Goal: Task Accomplishment & Management: Complete application form

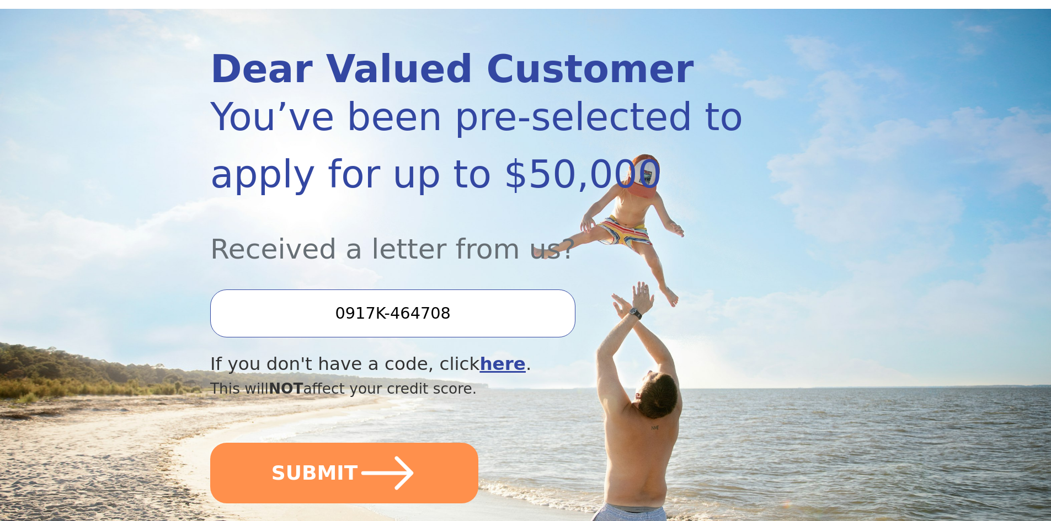
scroll to position [165, 0]
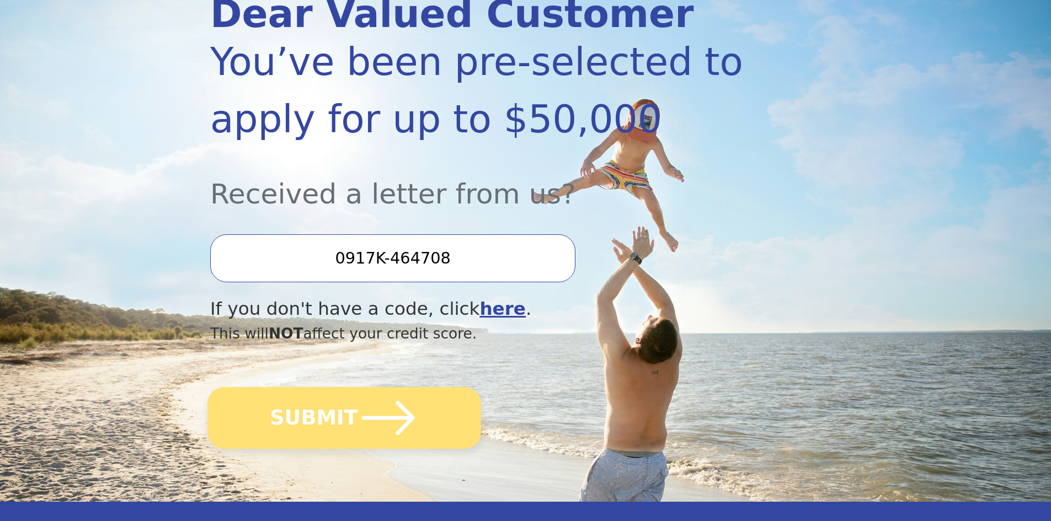
click at [319, 415] on button "SUBMIT" at bounding box center [344, 418] width 274 height 62
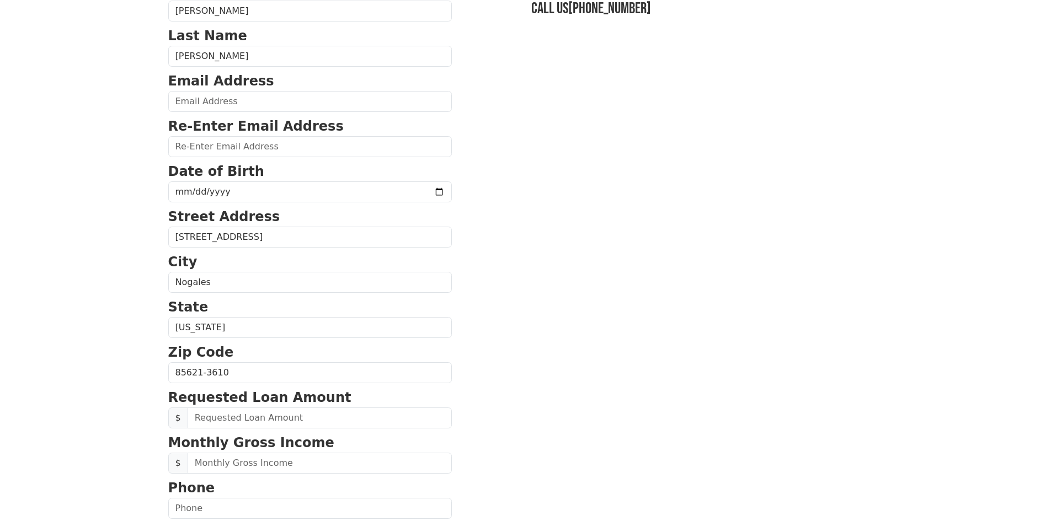
scroll to position [110, 0]
click at [197, 99] on input "email" at bounding box center [310, 100] width 284 height 21
type input "[EMAIL_ADDRESS][DOMAIN_NAME]"
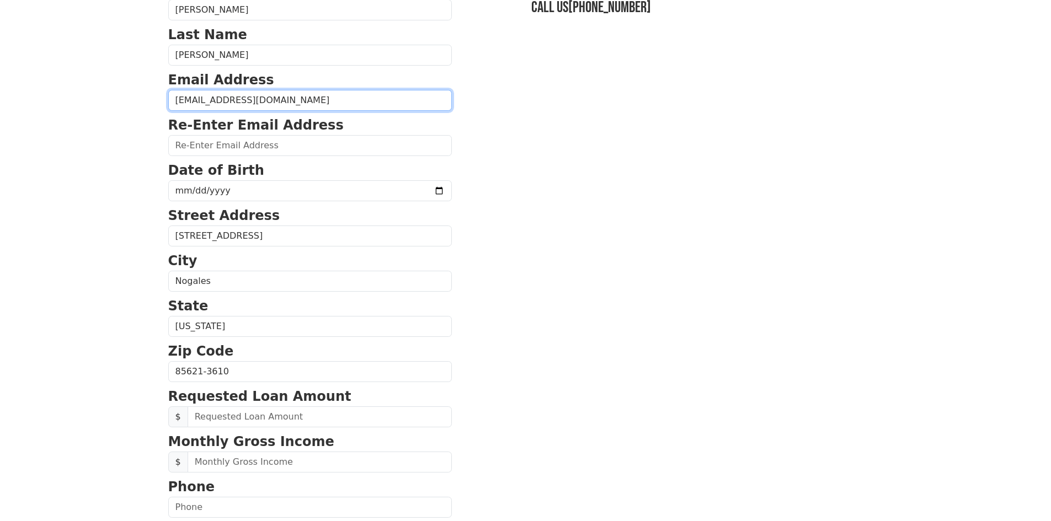
type input "[EMAIL_ADDRESS][DOMAIN_NAME]"
type input "[PHONE_NUMBER]"
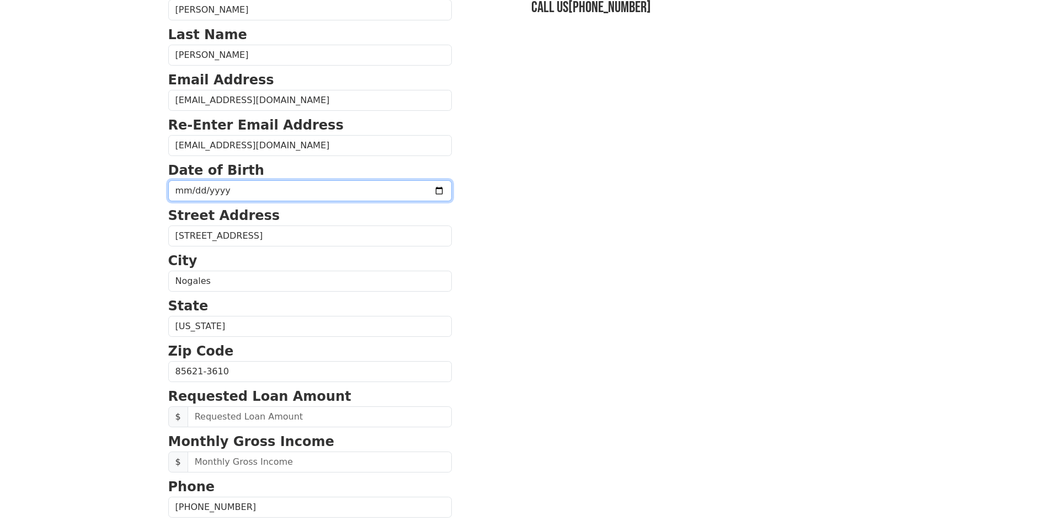
click at [176, 187] on input "date" at bounding box center [310, 190] width 284 height 21
type input "[DATE]"
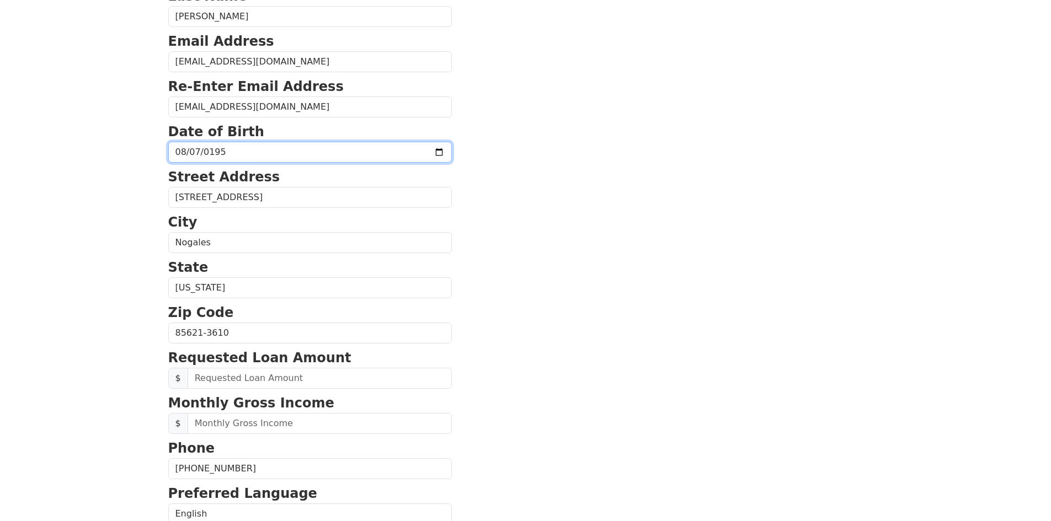
scroll to position [276, 0]
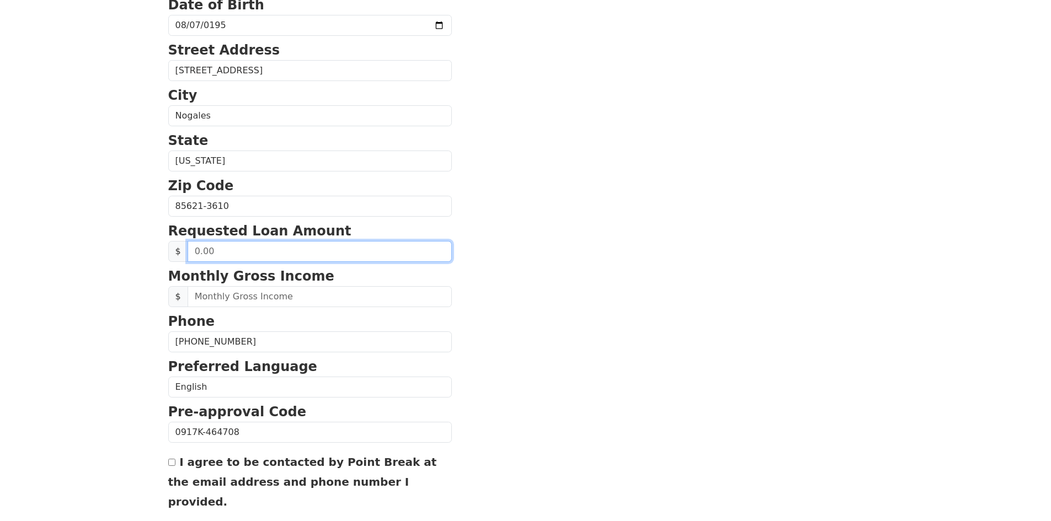
click at [215, 252] on input "text" at bounding box center [320, 251] width 264 height 21
type input "50,000.00"
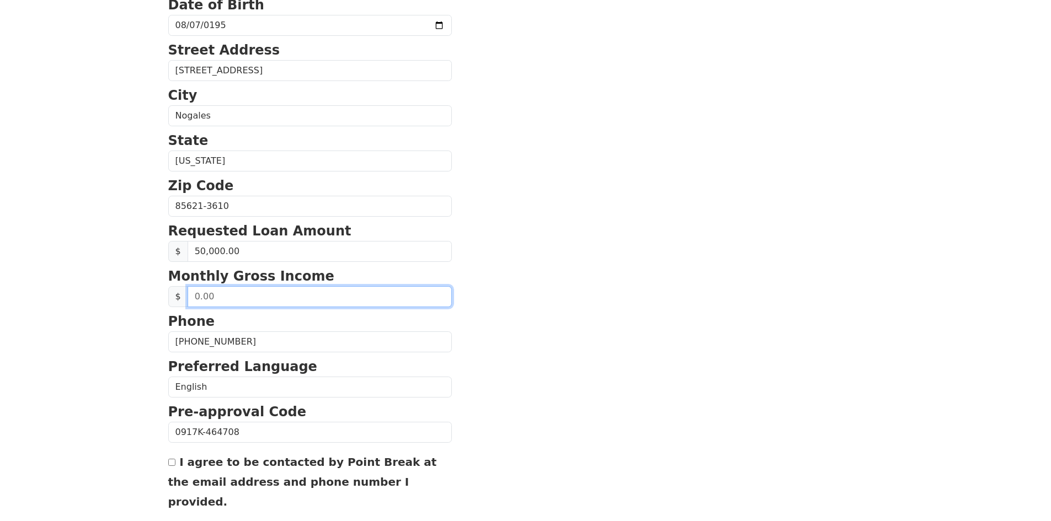
click at [228, 296] on input "text" at bounding box center [320, 296] width 264 height 21
type input "220,000.00"
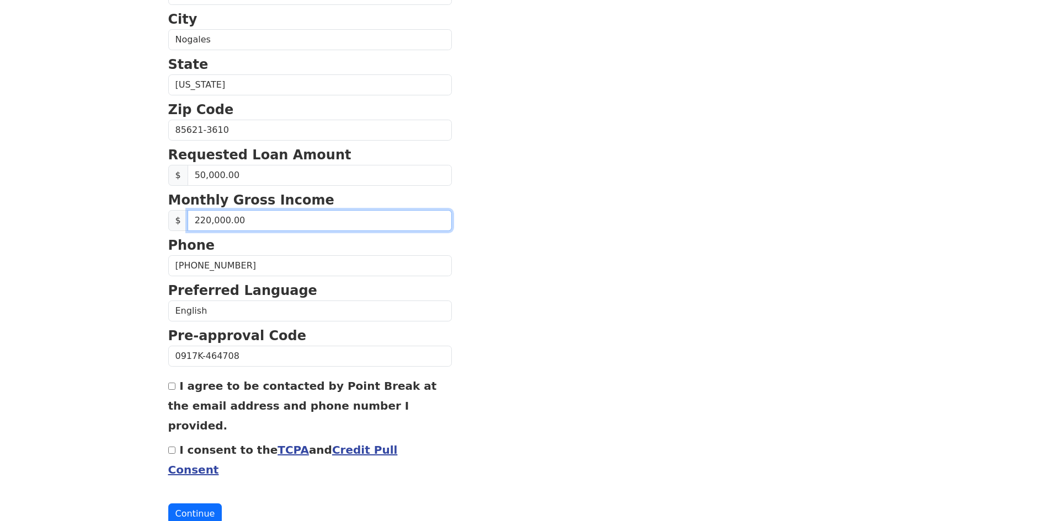
scroll to position [357, 0]
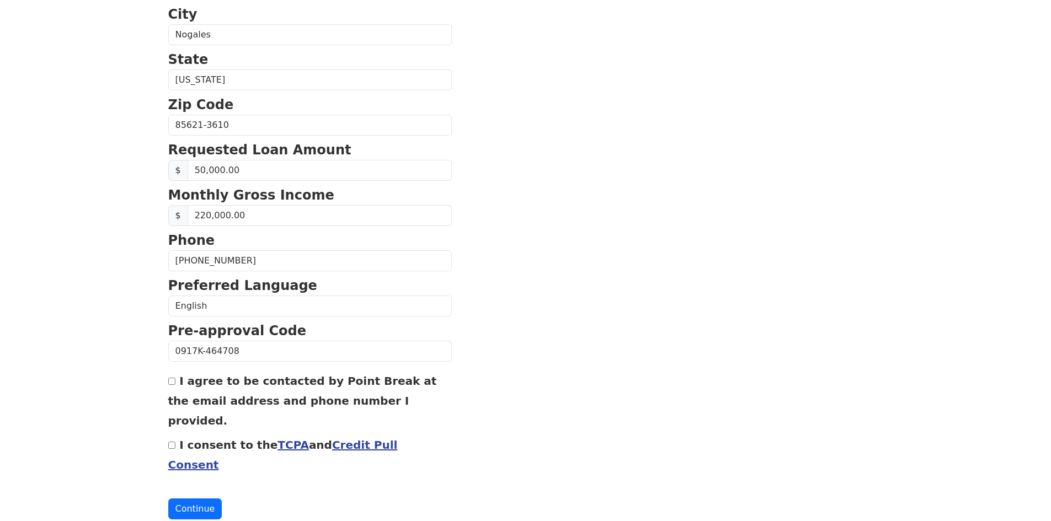
click at [169, 382] on input "I agree to be contacted by Point Break at the email address and phone number I …" at bounding box center [171, 381] width 7 height 7
checkbox input "true"
click at [175, 435] on div "I consent to the TCPA and Credit Pull Consent" at bounding box center [310, 455] width 284 height 40
click at [172, 442] on input "I consent to the TCPA and Credit Pull Consent" at bounding box center [171, 445] width 7 height 7
checkbox input "true"
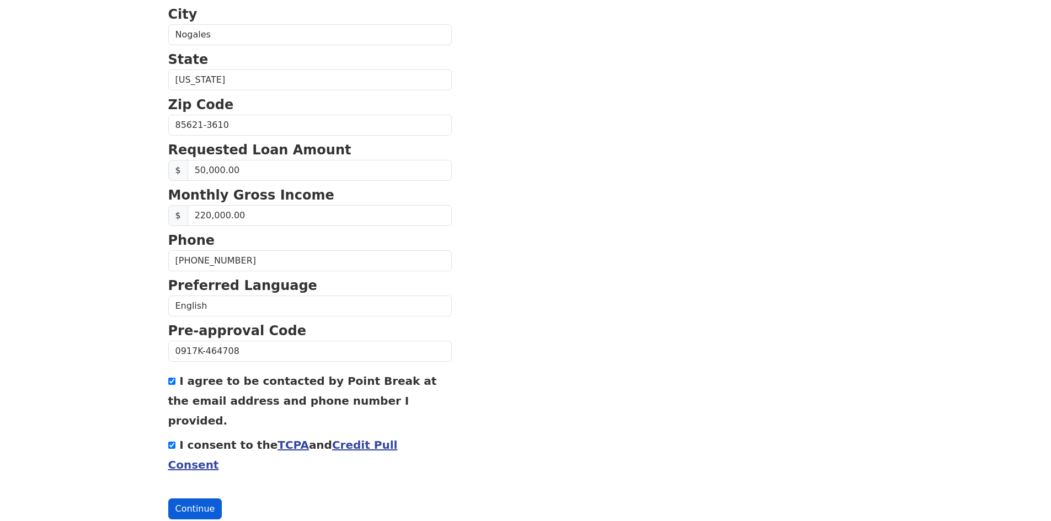
click at [191, 499] on button "Continue" at bounding box center [195, 509] width 54 height 21
